Goal: Understand process/instructions

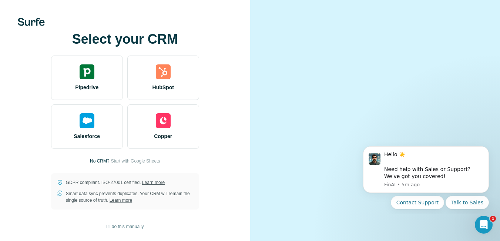
scroll to position [28, 0]
click at [129, 158] on span "Start with Google Sheets" at bounding box center [135, 161] width 49 height 7
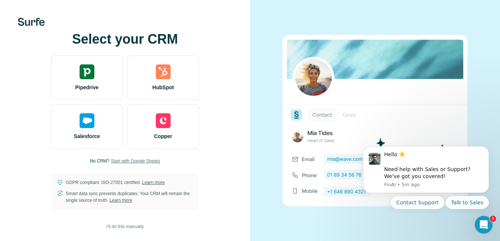
scroll to position [0, 0]
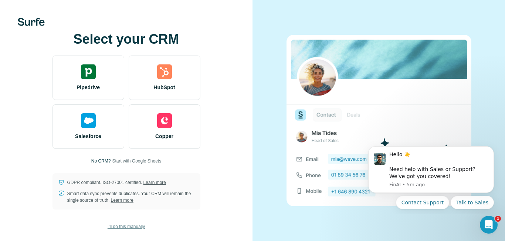
click at [114, 228] on span "I’ll do this manually" at bounding box center [126, 226] width 37 height 7
